Goal: Task Accomplishment & Management: Manage account settings

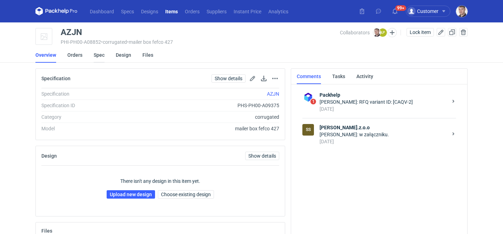
click at [98, 55] on link "Spec" at bounding box center [99, 54] width 11 height 15
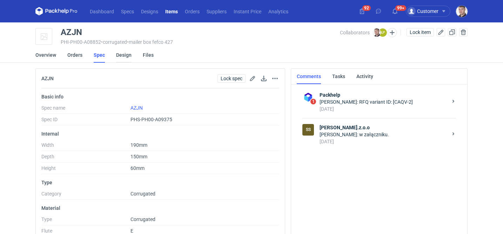
click at [125, 54] on link "Design" at bounding box center [123, 54] width 15 height 15
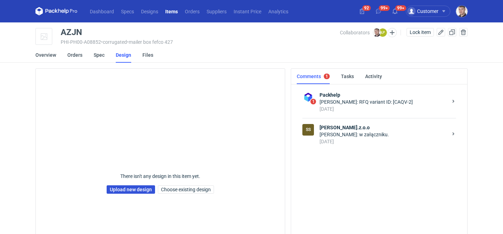
click at [122, 192] on link "Upload new design" at bounding box center [131, 190] width 48 height 8
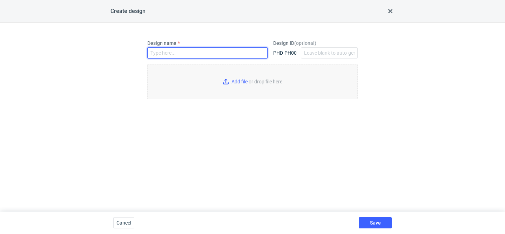
click at [189, 50] on input "Design name" at bounding box center [207, 52] width 120 height 11
type input "AZJN"
click at [234, 80] on input "Add file or drop file here" at bounding box center [252, 81] width 211 height 35
type input "C:\fakepath\custom____AZJN__d0__oR971571618__inside__v2.pdf"
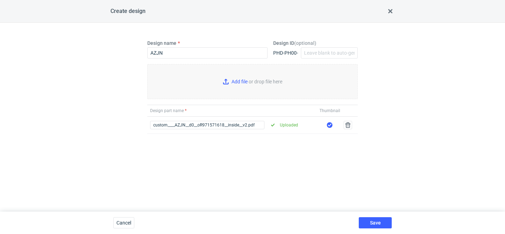
click at [378, 216] on div "Save" at bounding box center [375, 223] width 39 height 22
click at [374, 220] on button "Save" at bounding box center [375, 223] width 33 height 11
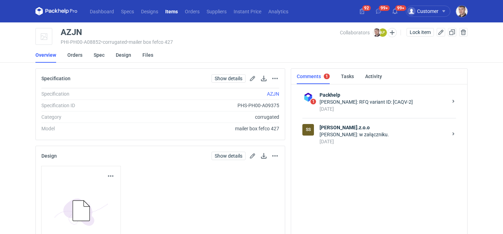
click at [347, 140] on div "20 days ago" at bounding box center [384, 141] width 128 height 7
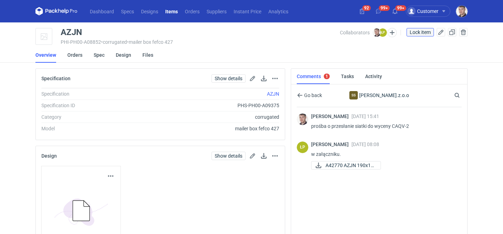
click at [420, 33] on span "Lock item" at bounding box center [420, 32] width 21 height 5
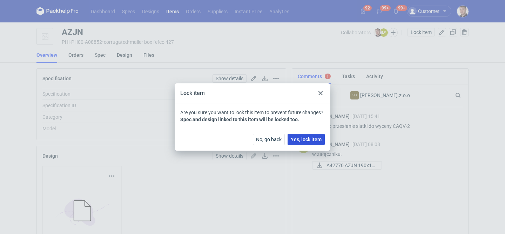
click at [319, 139] on span "Yes, lock item" at bounding box center [306, 139] width 31 height 5
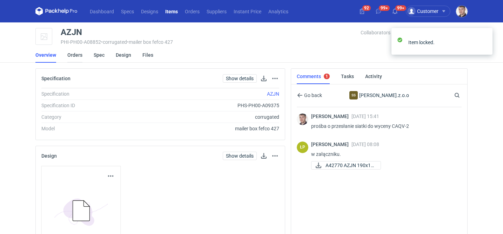
click at [76, 56] on link "Orders" at bounding box center [74, 54] width 15 height 15
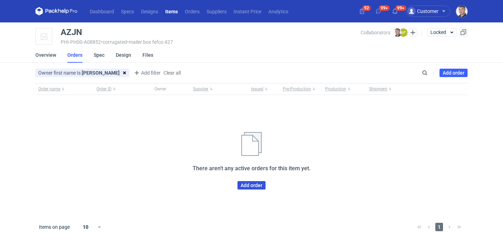
click at [245, 185] on link "Add order" at bounding box center [252, 185] width 28 height 8
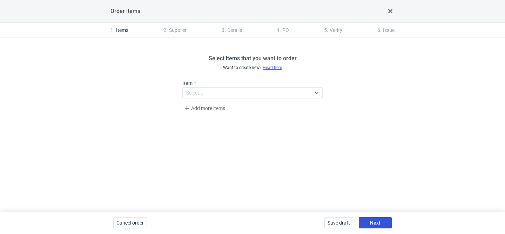
click at [375, 222] on span "Next" at bounding box center [375, 223] width 11 height 5
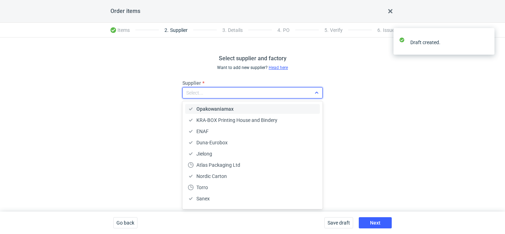
click at [231, 94] on div "Select..." at bounding box center [247, 93] width 128 height 10
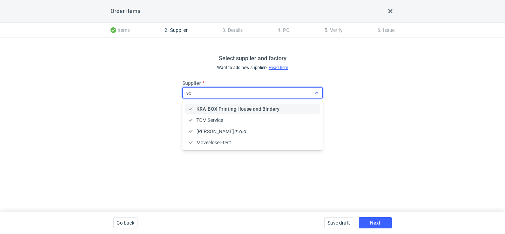
type input "ser"
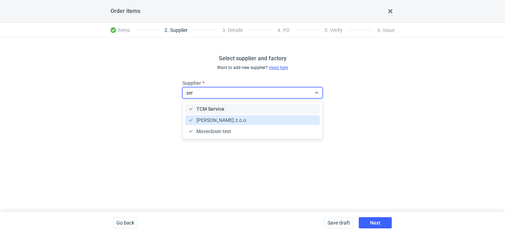
click at [217, 122] on span "Serwach Sp.z.o.o" at bounding box center [221, 120] width 50 height 7
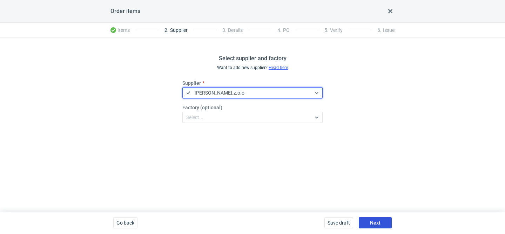
click at [375, 221] on span "Next" at bounding box center [375, 223] width 11 height 5
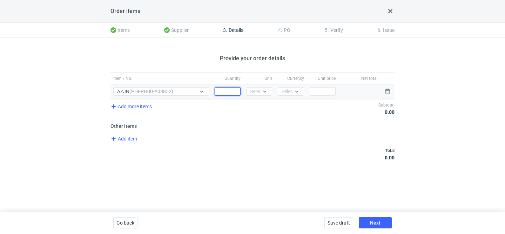
click at [229, 87] on input "Quantity" at bounding box center [228, 91] width 26 height 8
type input "10000"
click at [262, 92] on icon at bounding box center [265, 92] width 6 height 6
click at [260, 101] on div "pcs" at bounding box center [259, 106] width 20 height 10
click at [283, 93] on div "Select..." at bounding box center [290, 91] width 17 height 7
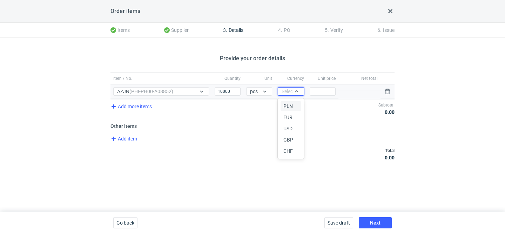
click at [283, 102] on div "PLN" at bounding box center [291, 106] width 20 height 10
click at [321, 94] on input "Price" at bounding box center [323, 91] width 26 height 8
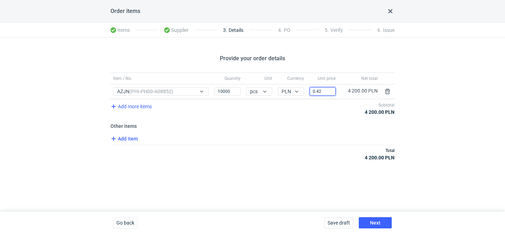
type input "0.42"
click at [132, 141] on span "Add item" at bounding box center [123, 139] width 28 height 8
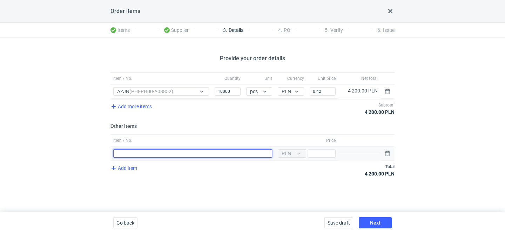
click at [173, 154] on input "Item / No." at bounding box center [192, 153] width 159 height 8
type input "narzędzia"
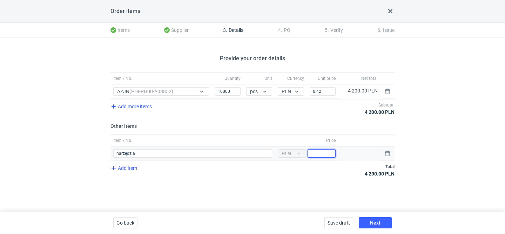
click at [327, 157] on input "Price" at bounding box center [322, 153] width 28 height 8
type input "4000"
click at [376, 221] on span "Next" at bounding box center [375, 223] width 11 height 5
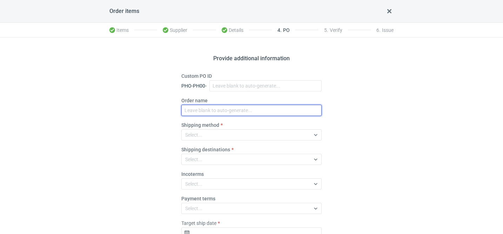
click at [228, 112] on input "Order name" at bounding box center [251, 110] width 140 height 11
paste input "R971571618"
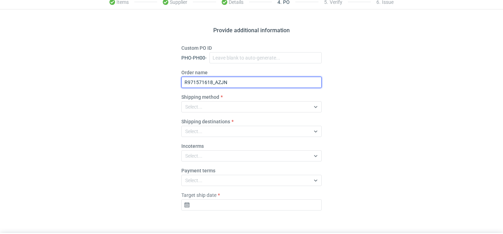
scroll to position [49, 0]
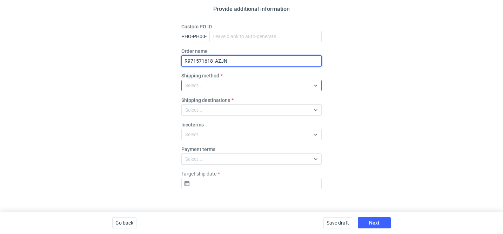
type input "R971571618_AZJN"
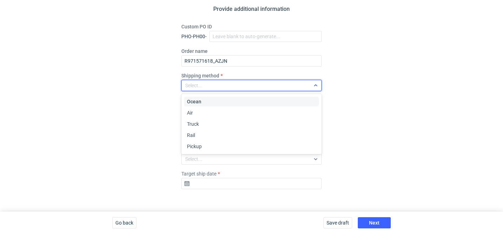
click at [225, 88] on div "Select..." at bounding box center [246, 86] width 128 height 10
click at [203, 144] on div "Pickup" at bounding box center [251, 146] width 129 height 7
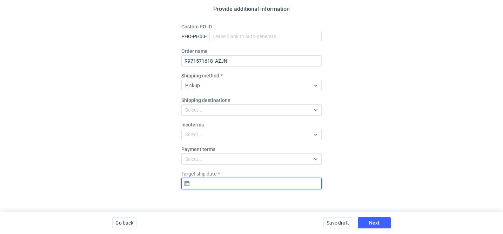
click at [236, 185] on input "Target ship date" at bounding box center [251, 183] width 140 height 11
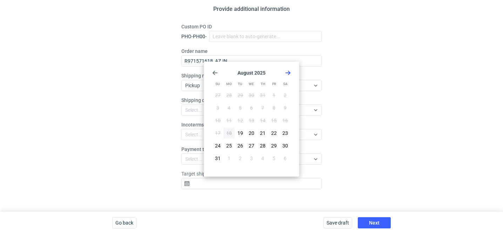
click at [288, 74] on icon "Go forward 1 month" at bounding box center [288, 73] width 6 height 6
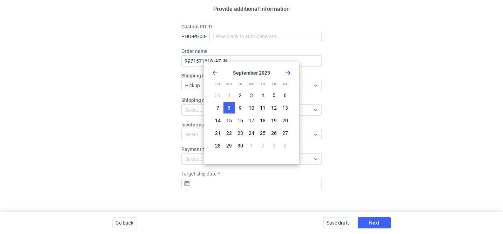
click at [227, 108] on button "8" at bounding box center [229, 107] width 11 height 11
type input "2025-09-08"
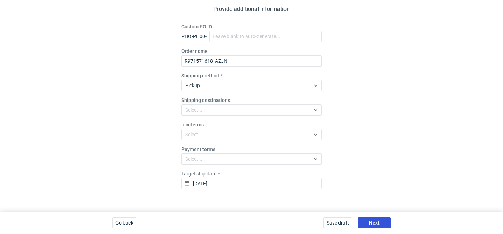
click at [371, 221] on span "Next" at bounding box center [374, 223] width 11 height 5
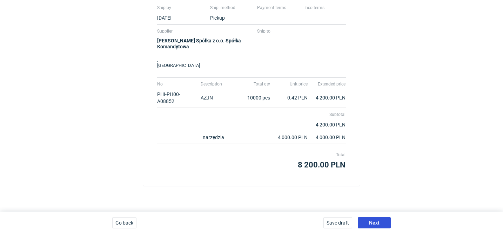
click at [371, 221] on span "Next" at bounding box center [374, 223] width 11 height 5
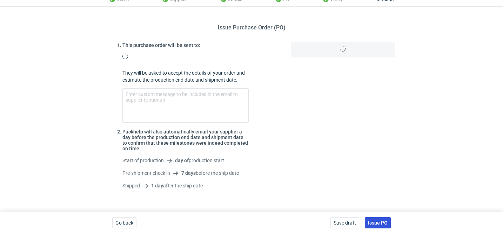
scroll to position [43, 0]
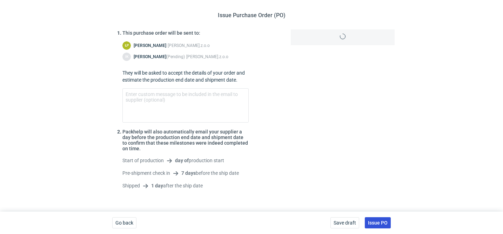
click at [376, 222] on span "Issue PO" at bounding box center [378, 223] width 20 height 5
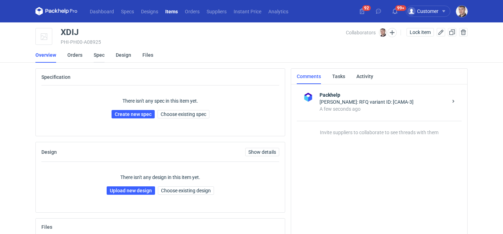
click at [101, 55] on link "Spec" at bounding box center [99, 54] width 11 height 15
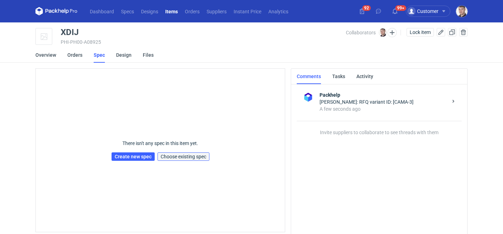
click at [179, 157] on span "Choose existing spec" at bounding box center [184, 156] width 46 height 5
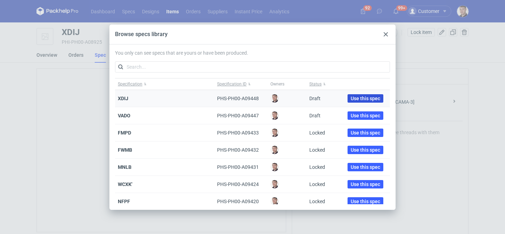
click at [355, 96] on span "Use this spec" at bounding box center [365, 98] width 29 height 5
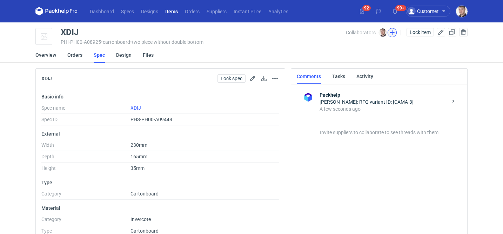
click at [392, 31] on button "button" at bounding box center [392, 32] width 9 height 9
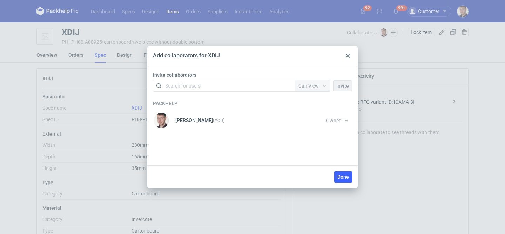
click at [211, 87] on div "Search for users" at bounding box center [223, 86] width 122 height 10
type input "petit"
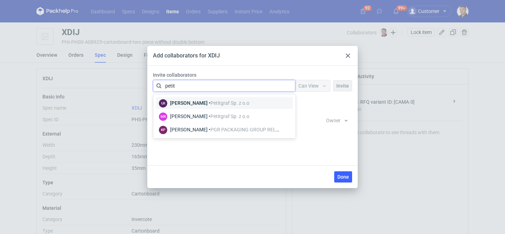
click at [215, 105] on span "Petitgraf Sp. z o.o" at bounding box center [230, 103] width 39 height 6
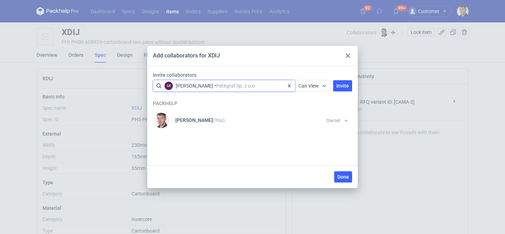
click at [312, 84] on span "Can View" at bounding box center [309, 86] width 20 height 6
click at [313, 118] on div "Can Edit" at bounding box center [313, 113] width 29 height 10
click at [339, 87] on span "Invite" at bounding box center [342, 86] width 13 height 5
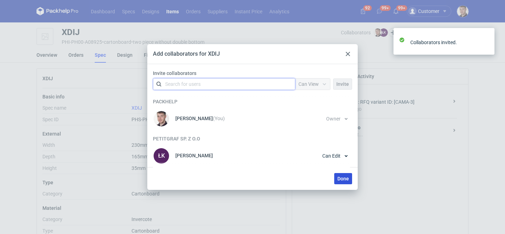
click at [342, 181] on span "Done" at bounding box center [344, 178] width 12 height 5
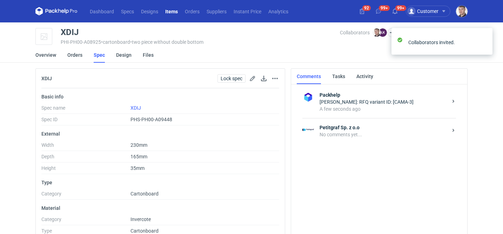
click at [347, 131] on div "No comments yet..." at bounding box center [384, 134] width 128 height 7
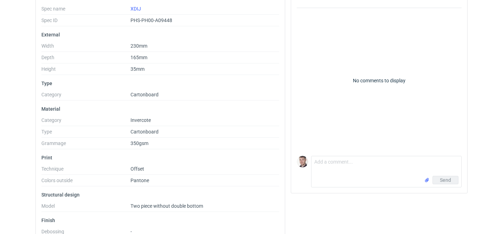
scroll to position [119, 0]
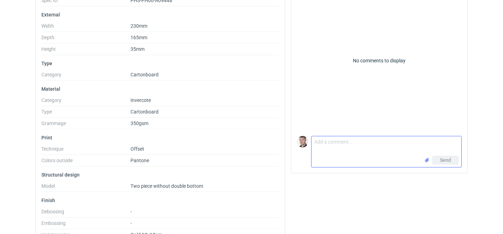
click at [331, 148] on textarea "Comment message" at bounding box center [387, 146] width 150 height 20
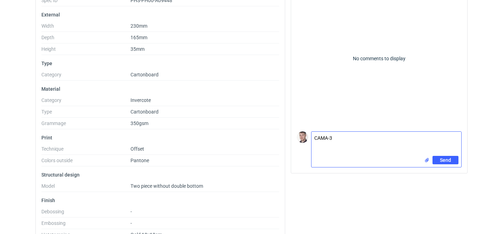
scroll to position [0, 0]
type textarea "CAMA-3 poproszę siatkę"
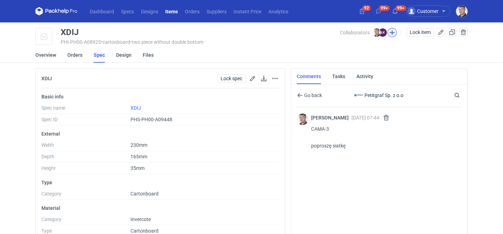
click at [389, 35] on button "button" at bounding box center [392, 32] width 9 height 9
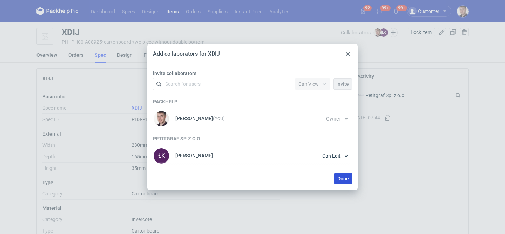
click at [342, 174] on button "Done" at bounding box center [343, 178] width 18 height 11
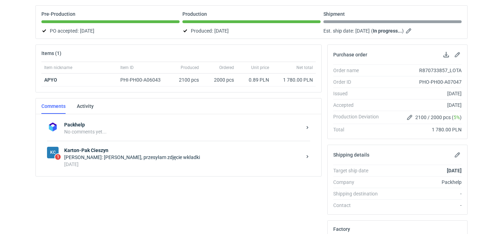
scroll to position [89, 0]
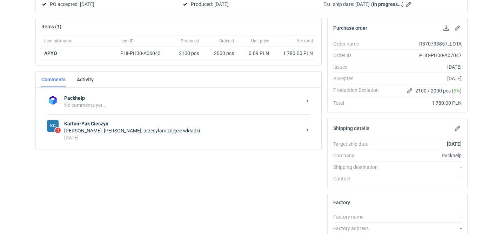
click at [181, 139] on div "4 days ago" at bounding box center [183, 137] width 238 height 7
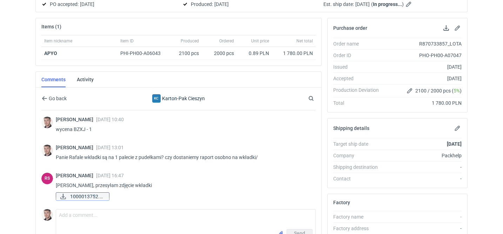
click at [99, 197] on span "1000013752.jpg" at bounding box center [86, 197] width 33 height 8
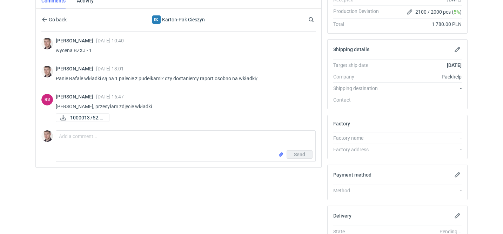
scroll to position [169, 0]
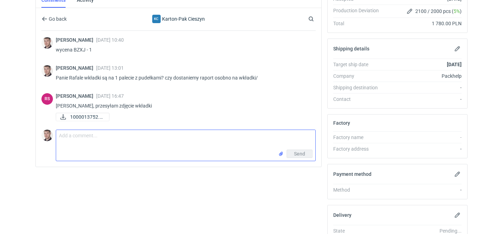
click at [155, 147] on textarea "Comment message" at bounding box center [185, 140] width 259 height 20
type textarea "to jest wszystko na jednej palecie całość?"
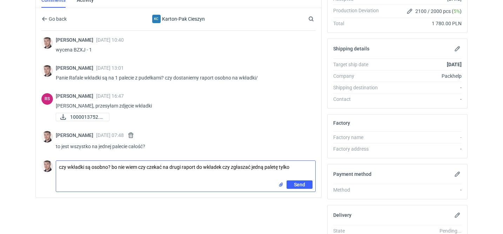
type textarea "czy wkładki są osobno? bo nie wiem czy czekać na drugi raport do wkładek czy zg…"
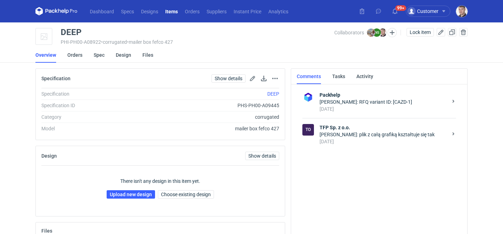
click at [350, 144] on div "[DATE]" at bounding box center [384, 141] width 128 height 7
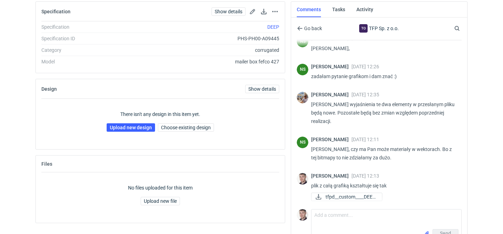
scroll to position [80, 0]
